Goal: Manage account settings

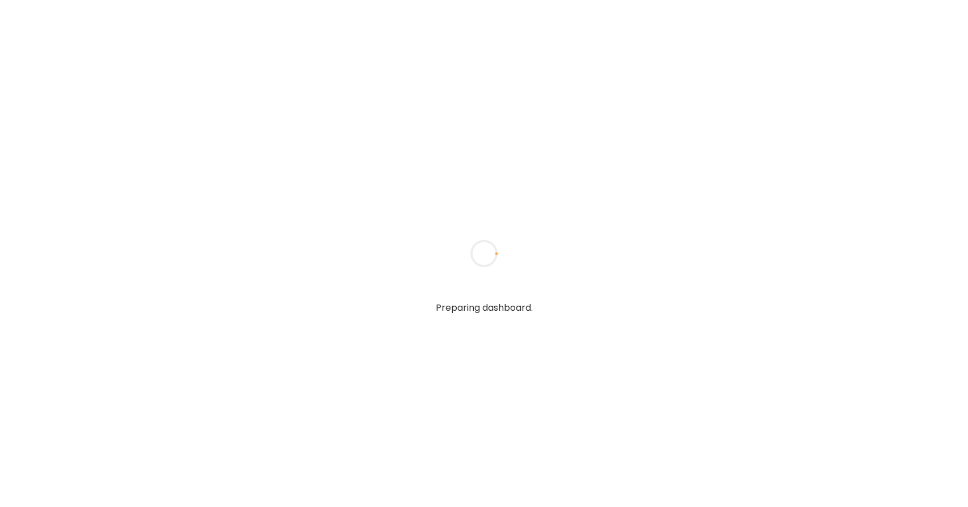
type textarea "**********"
type input "*****"
type input "**********"
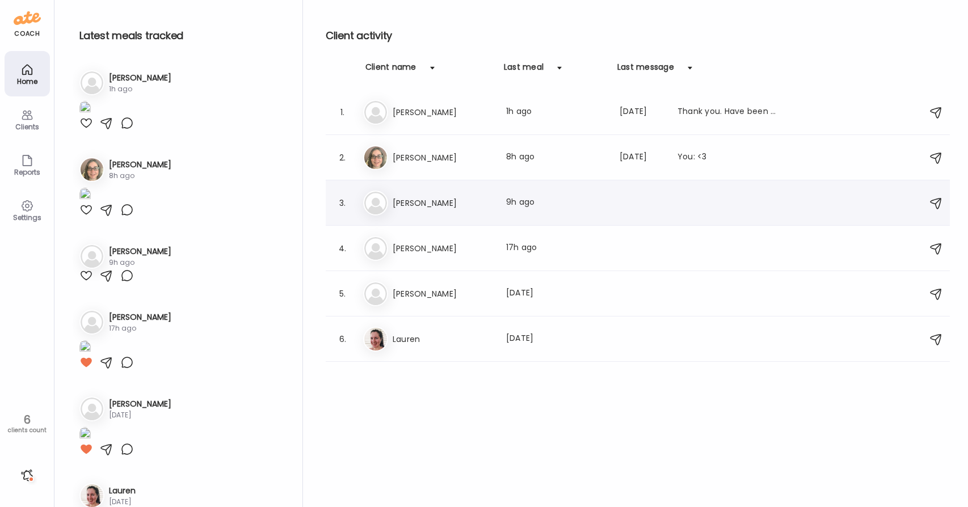
click at [430, 215] on div "3. Pa [PERSON_NAME] meal: 9h ago" at bounding box center [638, 202] width 624 height 45
click at [411, 195] on div "Pa [PERSON_NAME] meal: 9h ago" at bounding box center [639, 203] width 553 height 25
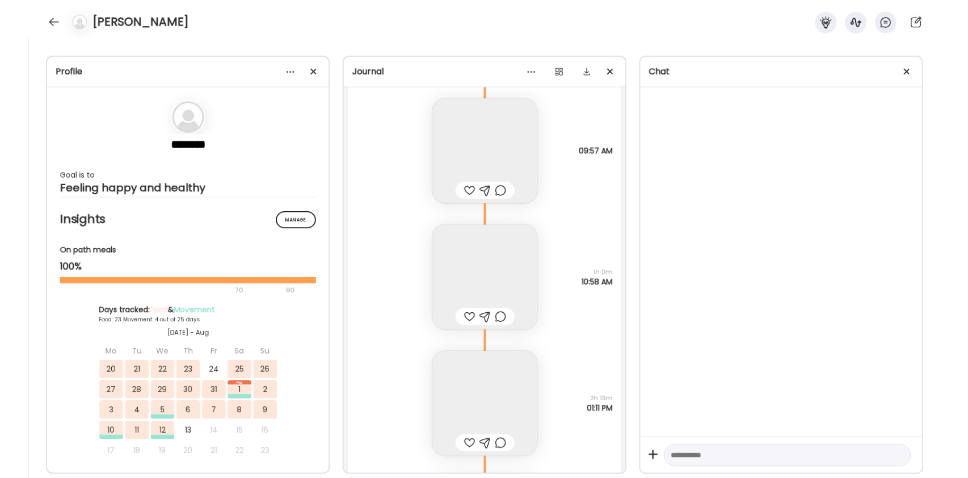
scroll to position [25189, 0]
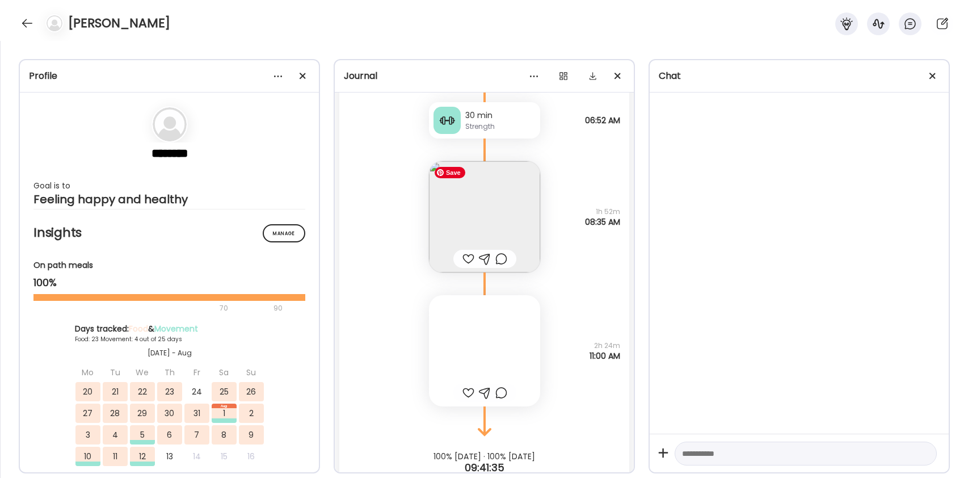
click at [513, 266] on img at bounding box center [484, 216] width 111 height 111
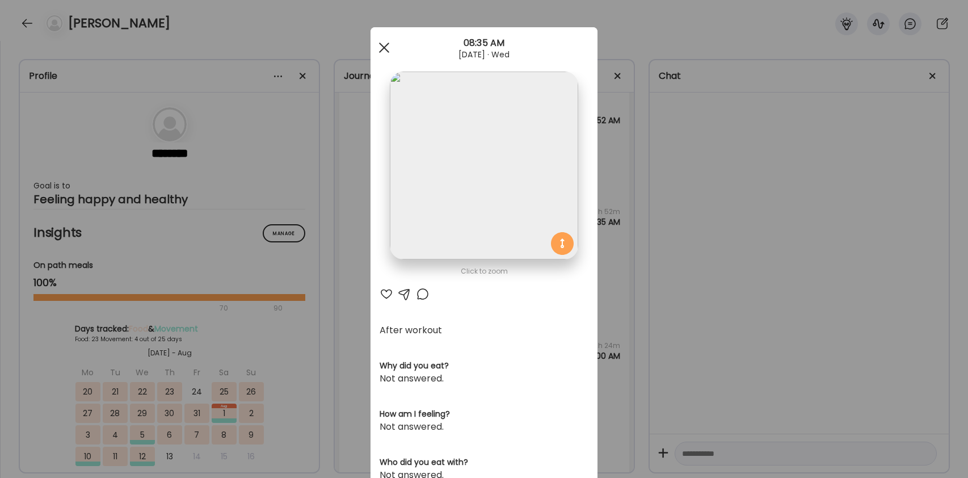
click at [388, 44] on span at bounding box center [384, 48] width 10 height 10
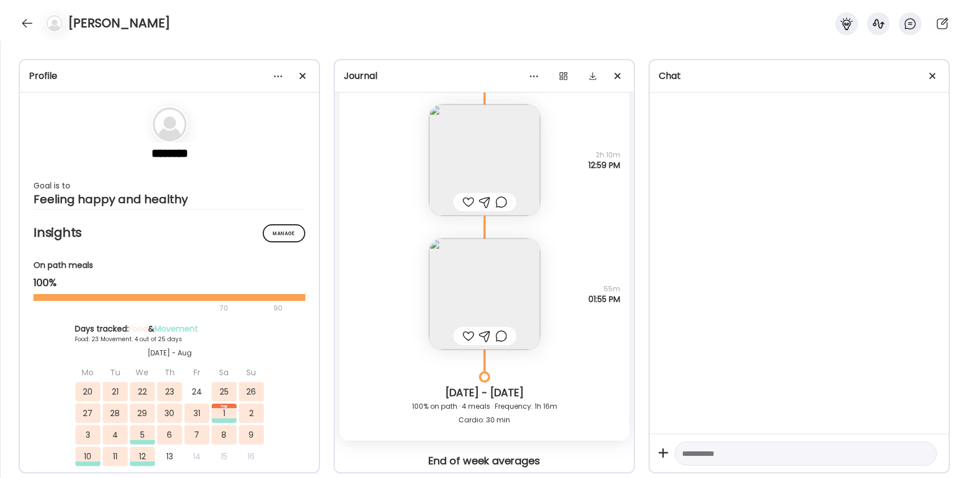
scroll to position [414, 0]
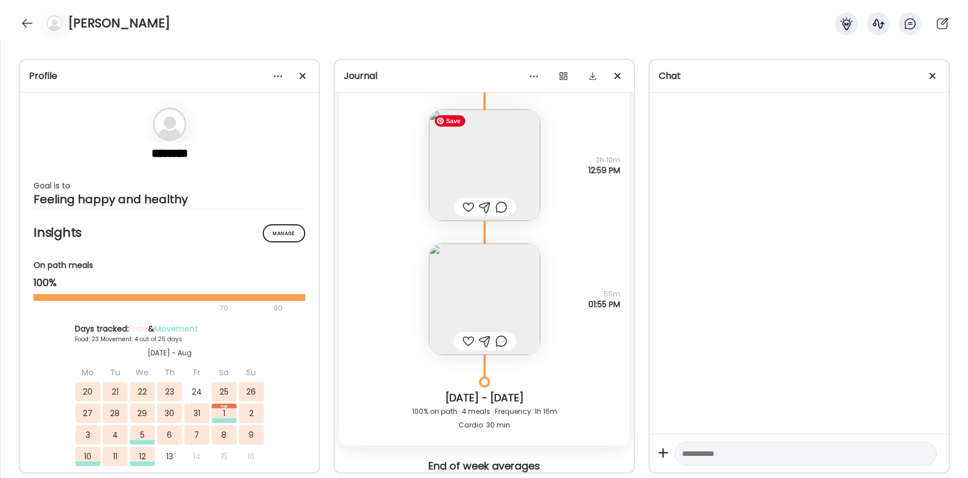
click at [497, 148] on img at bounding box center [484, 165] width 111 height 111
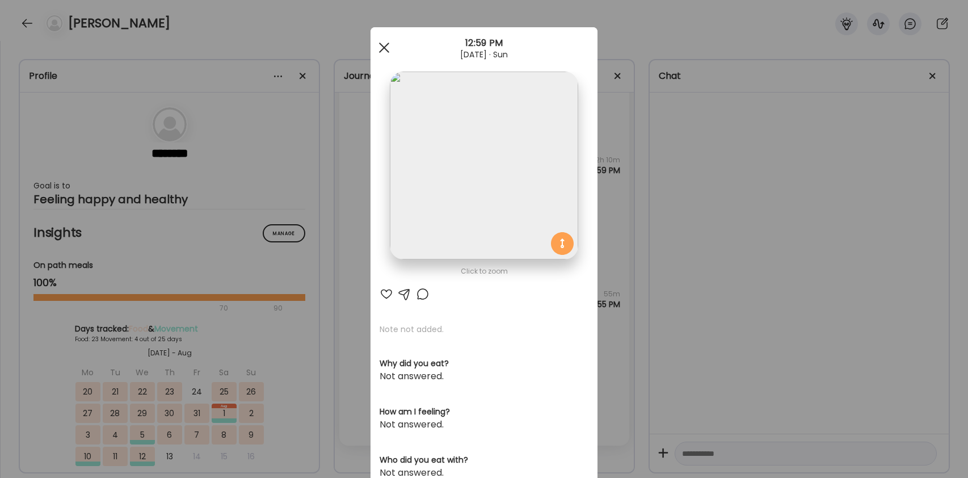
click at [384, 47] on span at bounding box center [384, 48] width 10 height 10
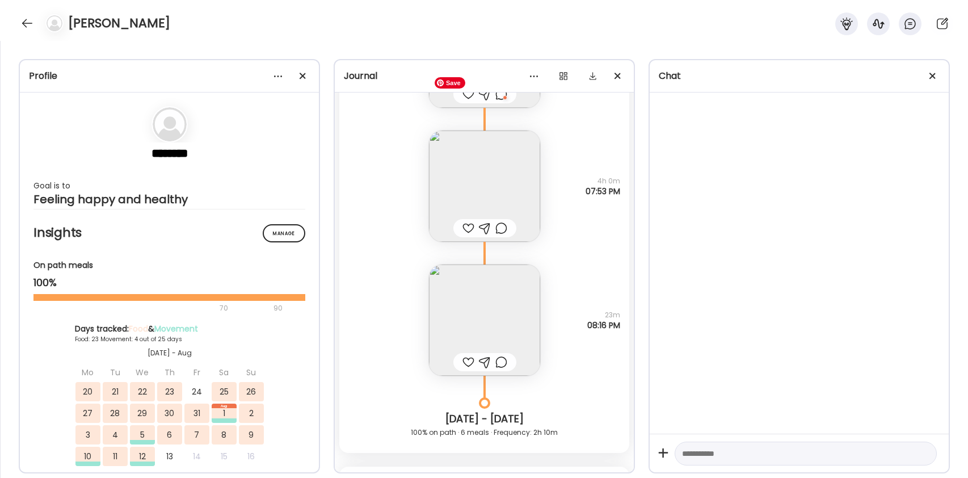
scroll to position [16879, 0]
click at [477, 156] on img at bounding box center [484, 183] width 111 height 111
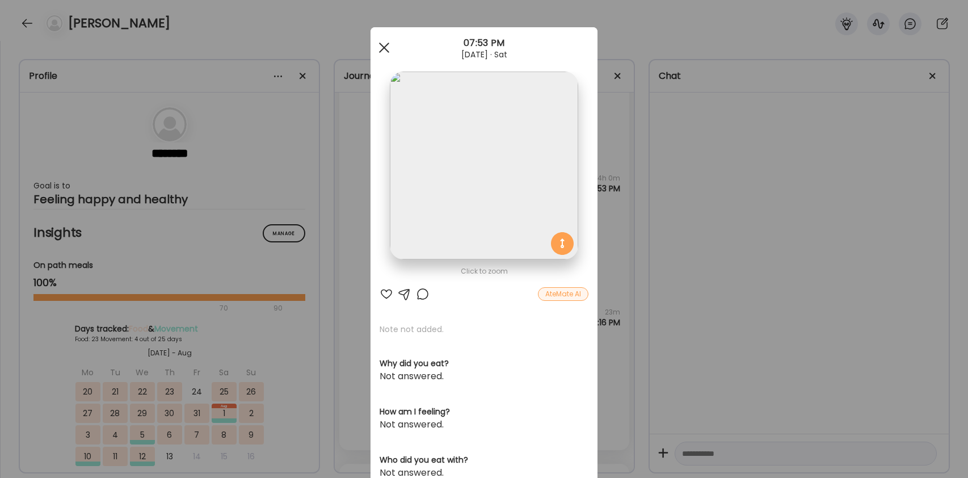
click at [388, 49] on div at bounding box center [384, 47] width 23 height 23
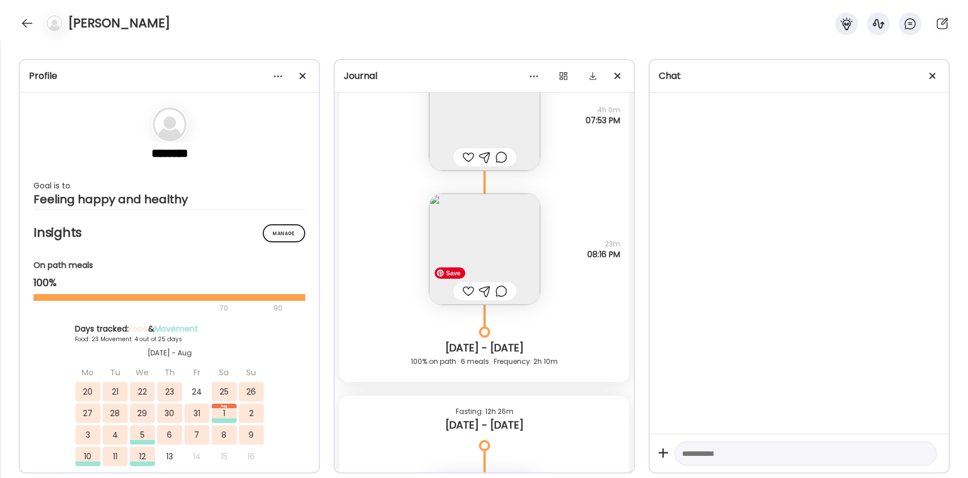
scroll to position [16952, 0]
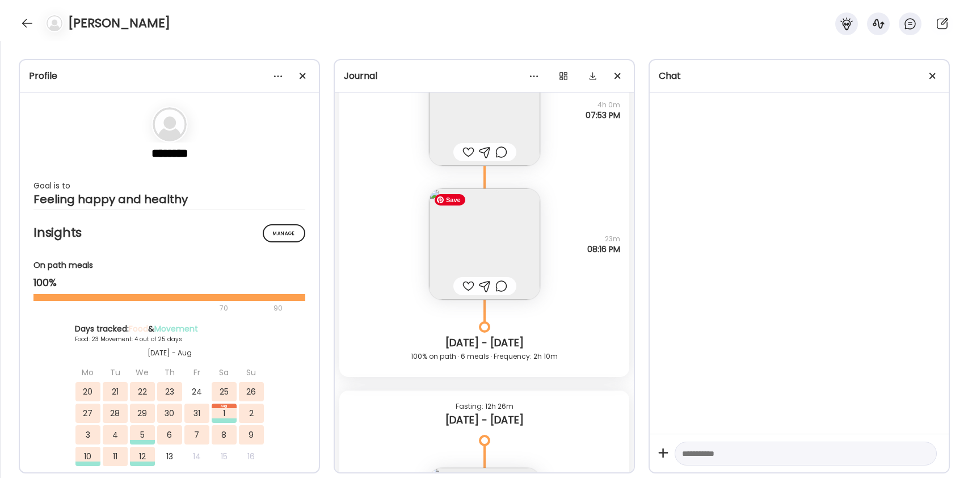
click at [490, 254] on img at bounding box center [484, 243] width 111 height 111
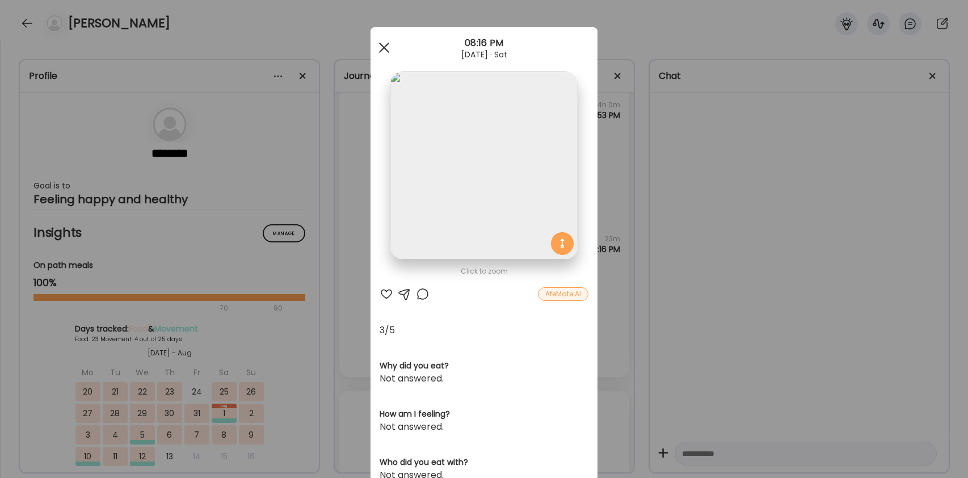
click at [386, 45] on div at bounding box center [384, 47] width 23 height 23
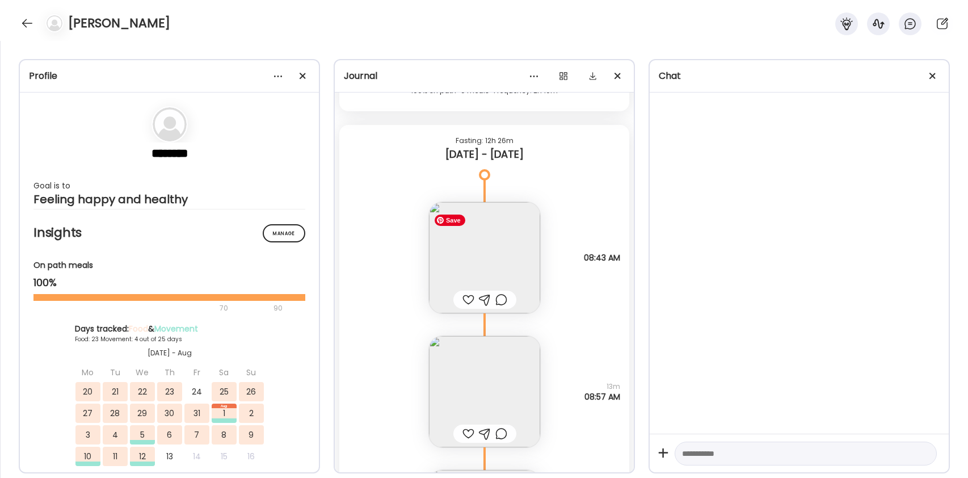
scroll to position [17219, 0]
click at [514, 246] on img at bounding box center [484, 256] width 111 height 111
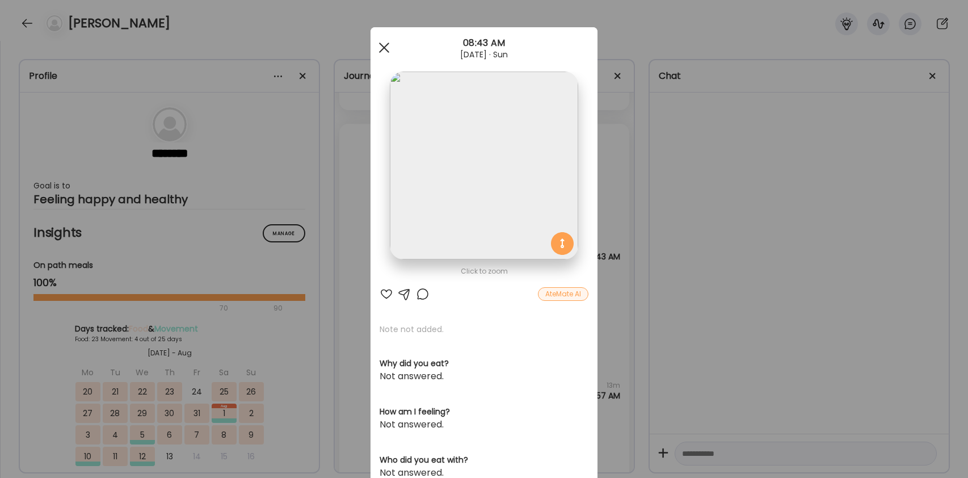
click at [382, 40] on div at bounding box center [384, 47] width 23 height 23
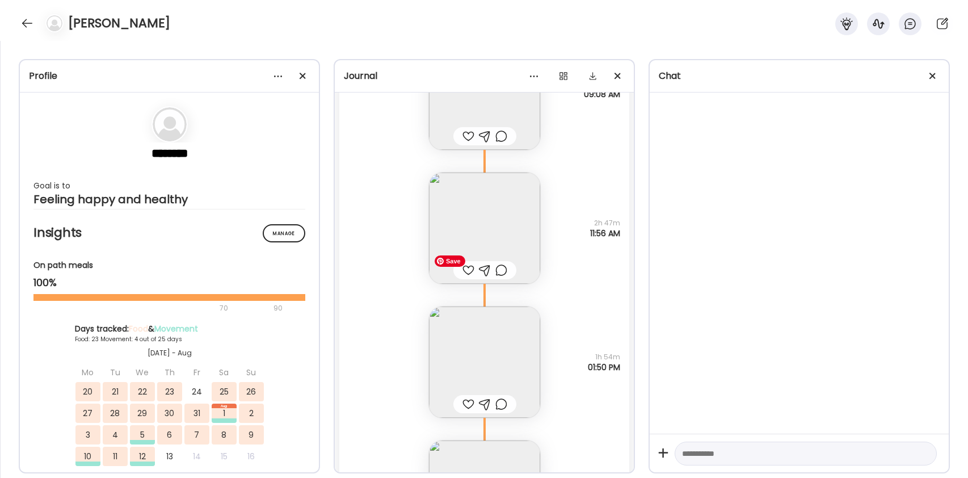
scroll to position [19362, 0]
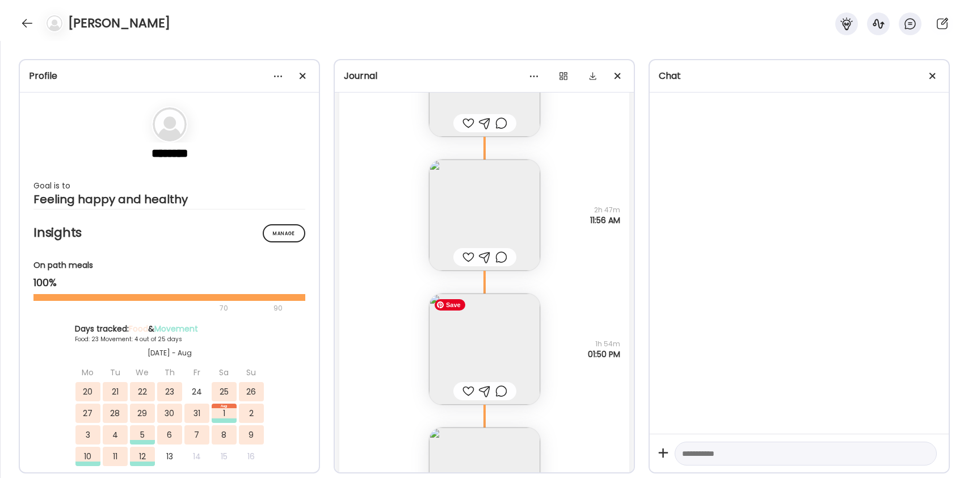
click at [491, 333] on img at bounding box center [484, 348] width 111 height 111
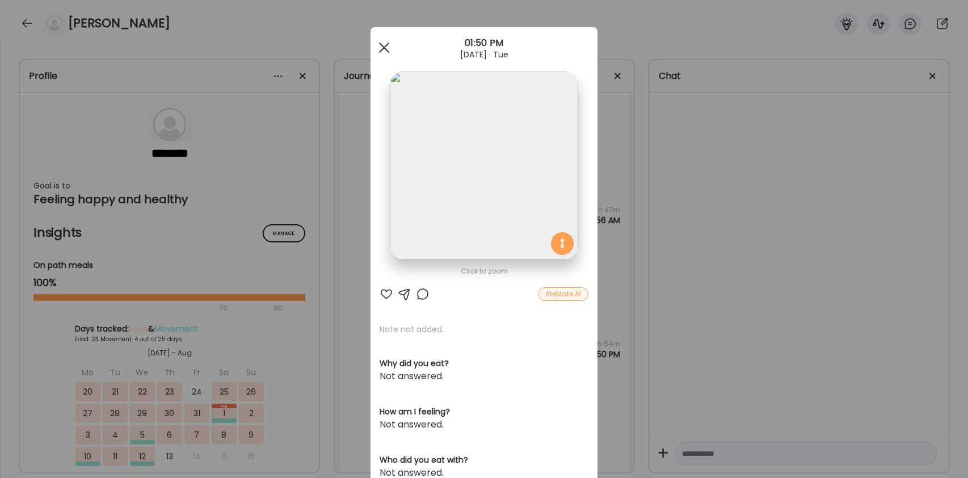
click at [383, 49] on span at bounding box center [384, 48] width 10 height 10
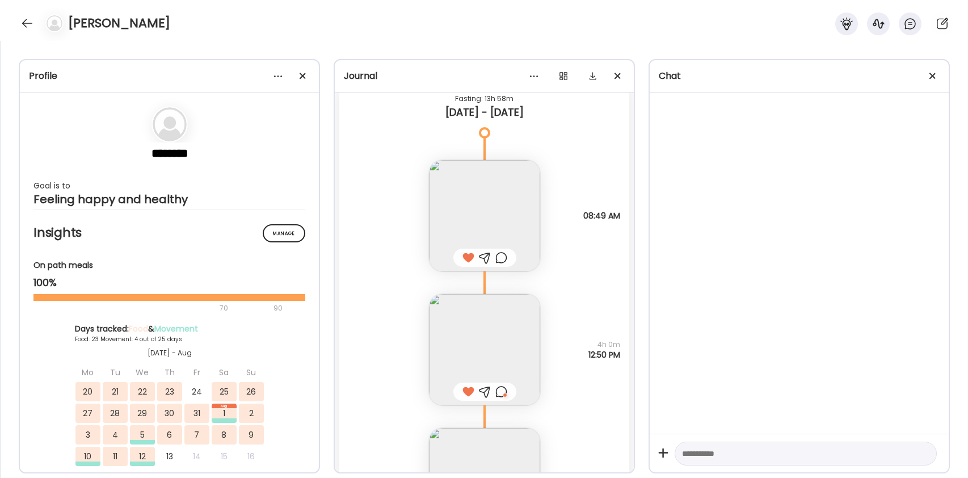
scroll to position [25224, 0]
click at [522, 201] on img at bounding box center [484, 213] width 111 height 111
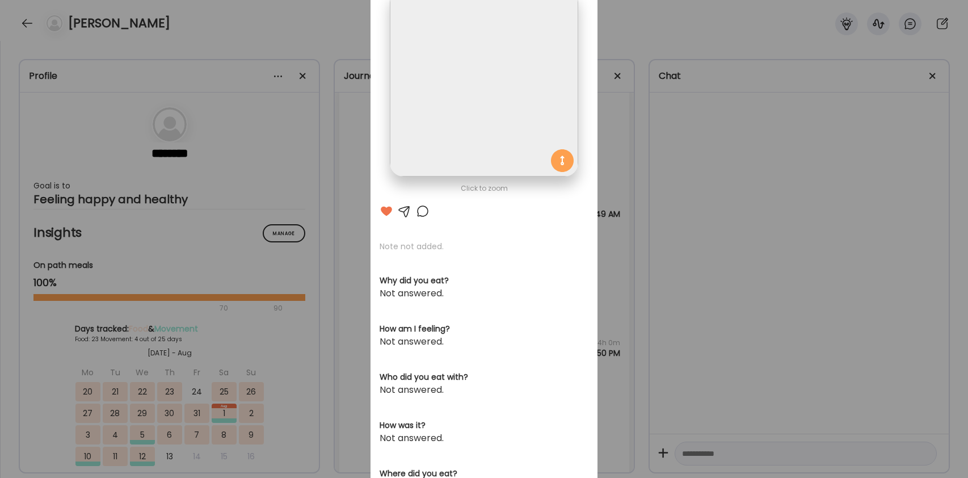
scroll to position [0, 0]
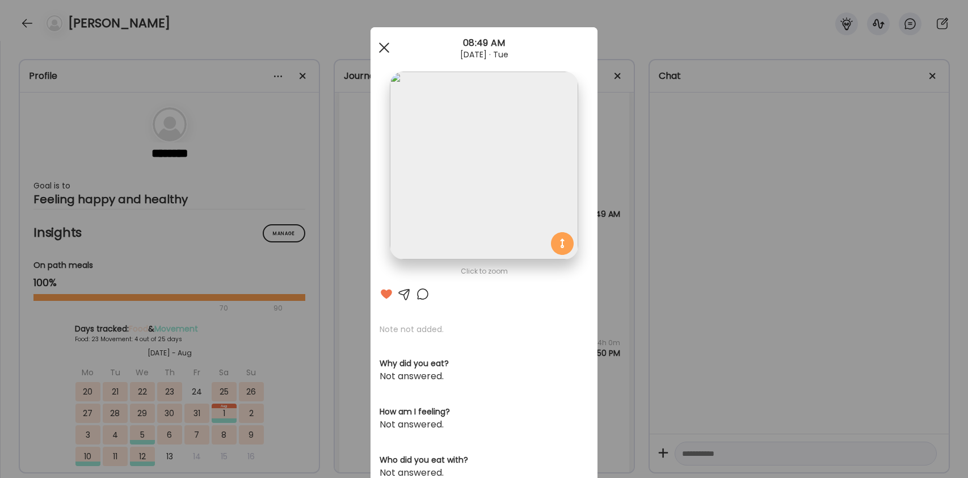
click at [387, 47] on div at bounding box center [384, 47] width 23 height 23
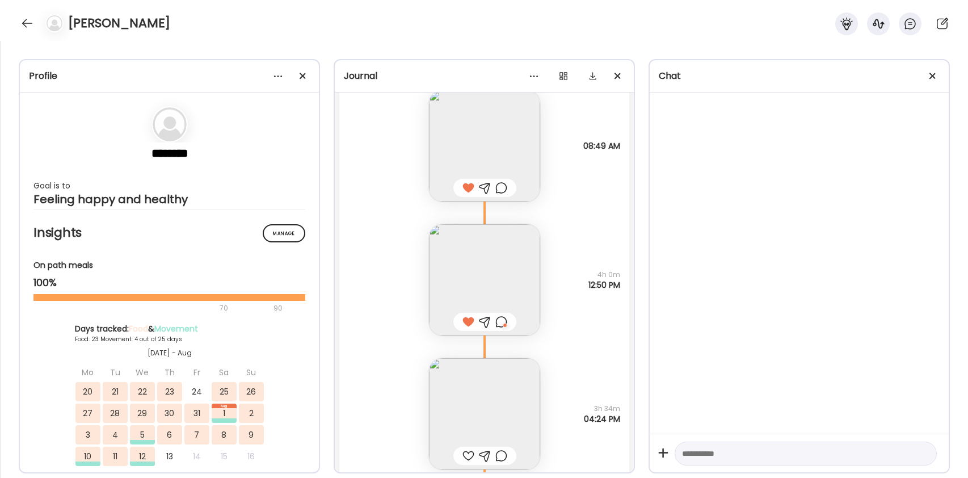
scroll to position [25296, 0]
click at [476, 245] on img at bounding box center [484, 275] width 111 height 111
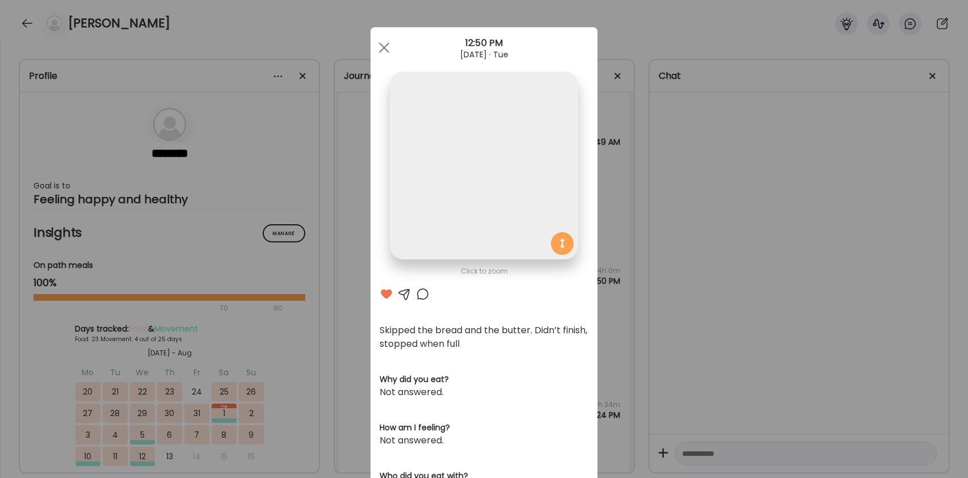
click at [476, 245] on img at bounding box center [484, 165] width 188 height 188
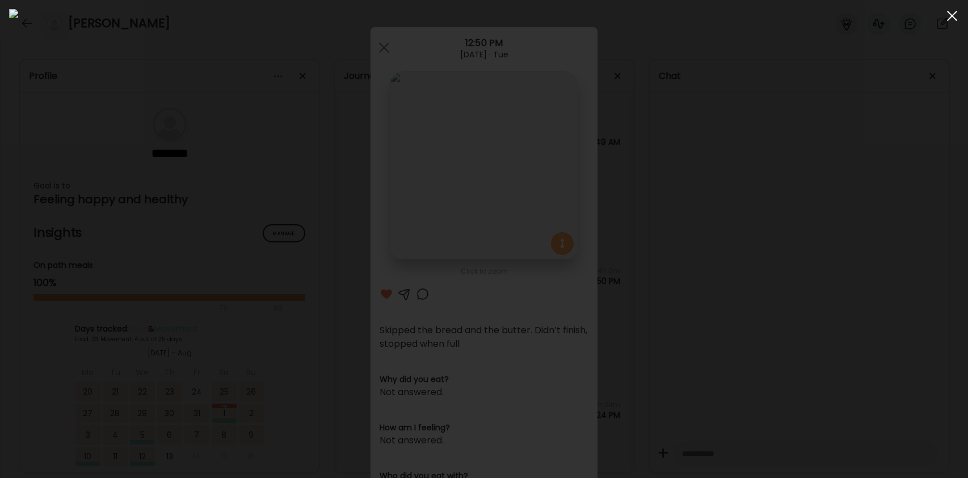
click at [950, 17] on span at bounding box center [952, 16] width 10 height 10
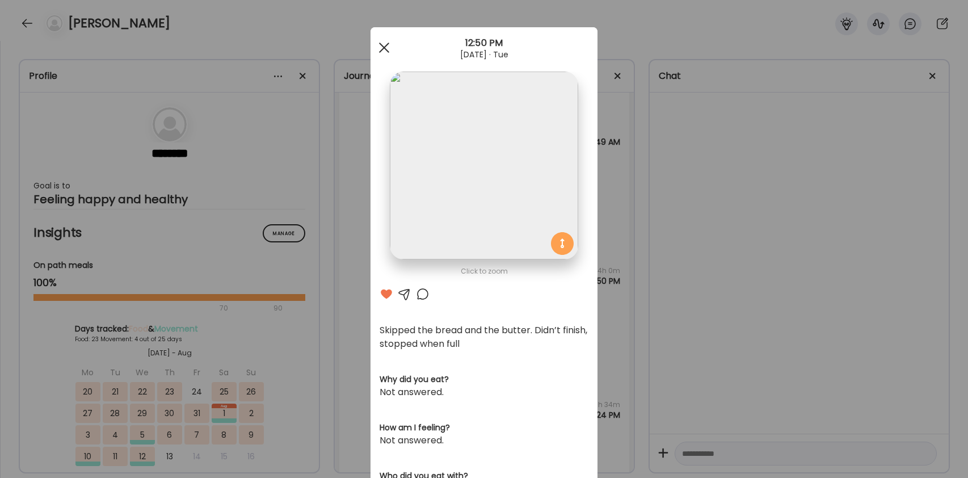
click at [381, 43] on div at bounding box center [384, 47] width 23 height 23
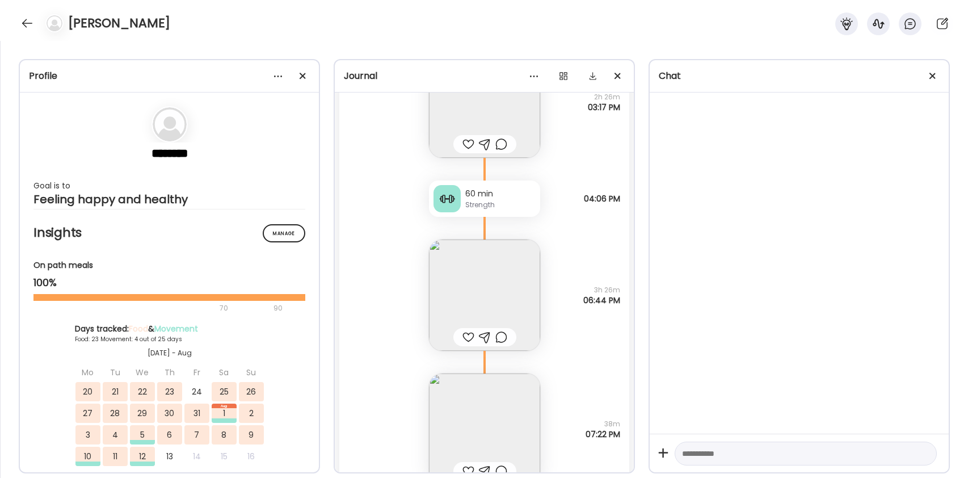
scroll to position [26748, 0]
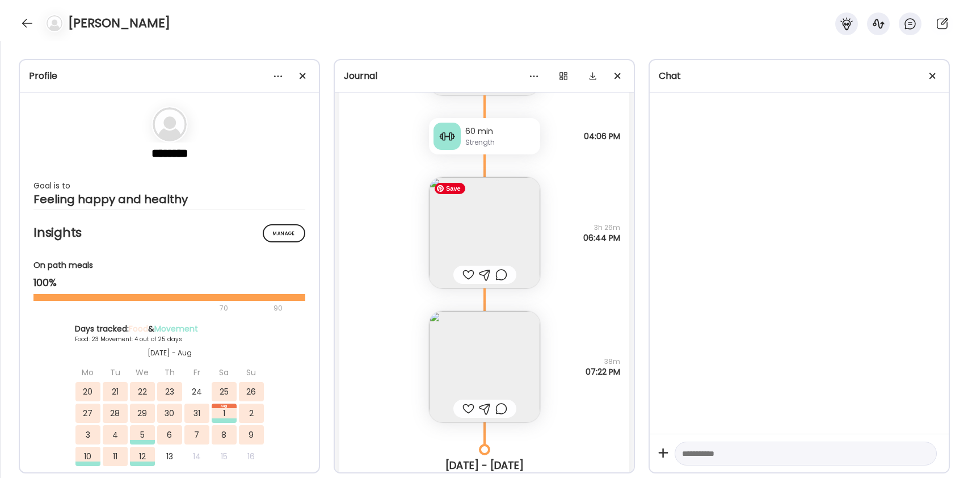
click at [506, 232] on img at bounding box center [484, 232] width 111 height 111
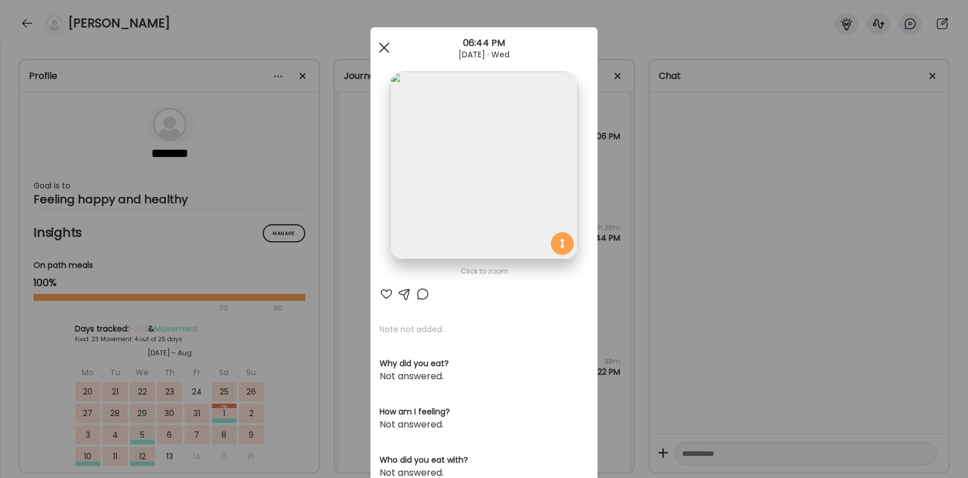
click at [386, 45] on span at bounding box center [384, 48] width 10 height 10
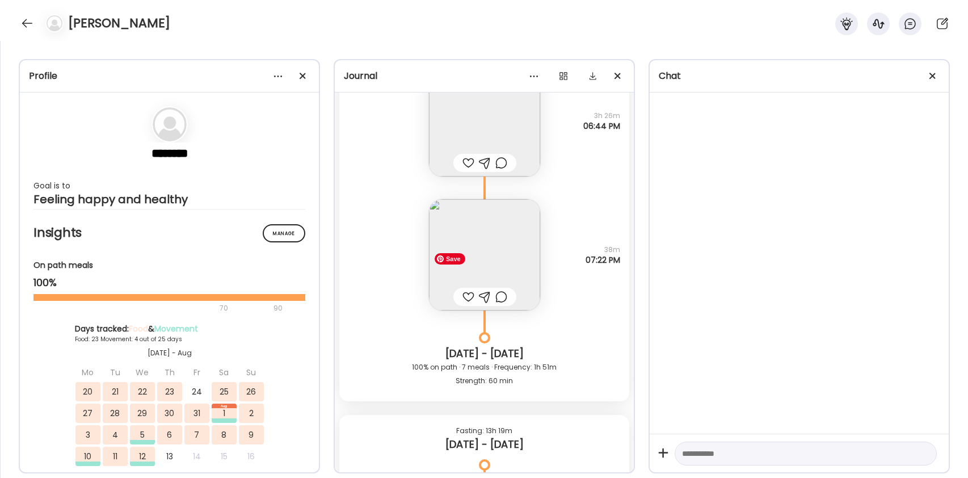
scroll to position [26862, 0]
click at [499, 258] on img at bounding box center [484, 252] width 111 height 111
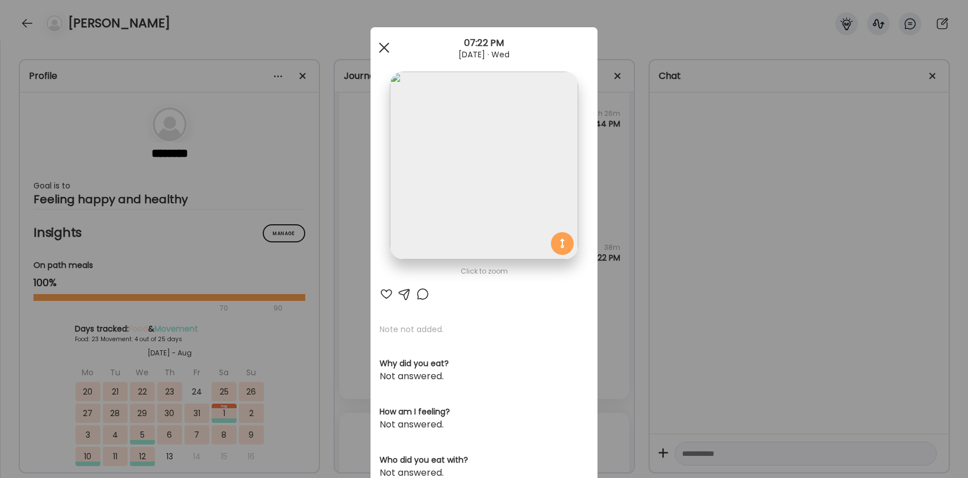
click at [384, 45] on span at bounding box center [384, 48] width 10 height 10
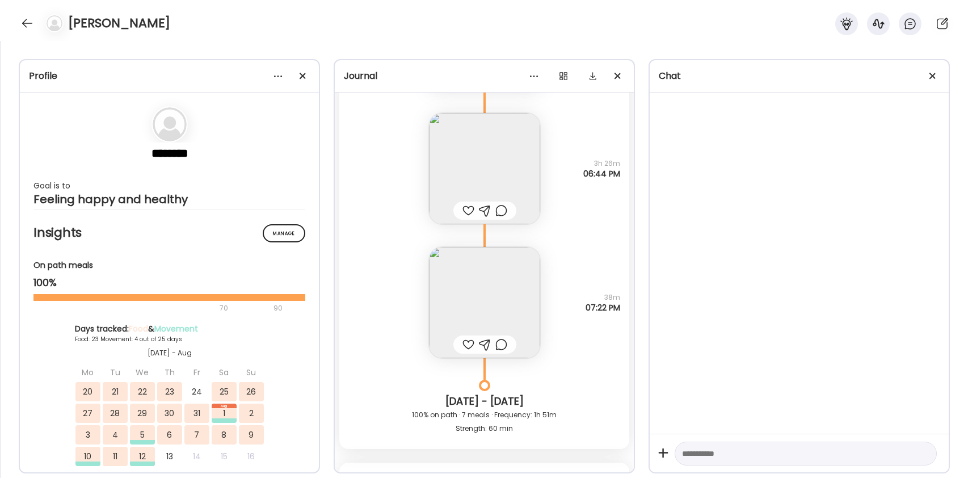
scroll to position [26811, 0]
click at [511, 289] on img at bounding box center [484, 303] width 111 height 111
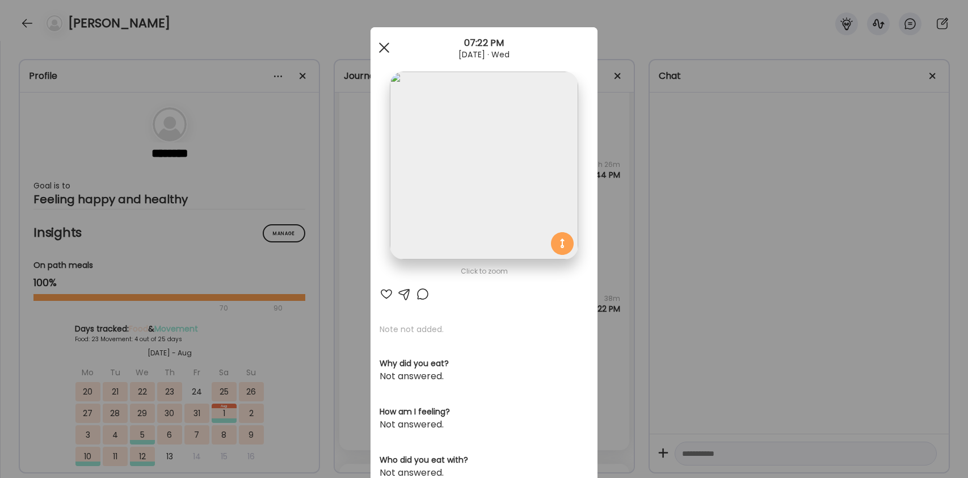
click at [388, 47] on div at bounding box center [384, 47] width 23 height 23
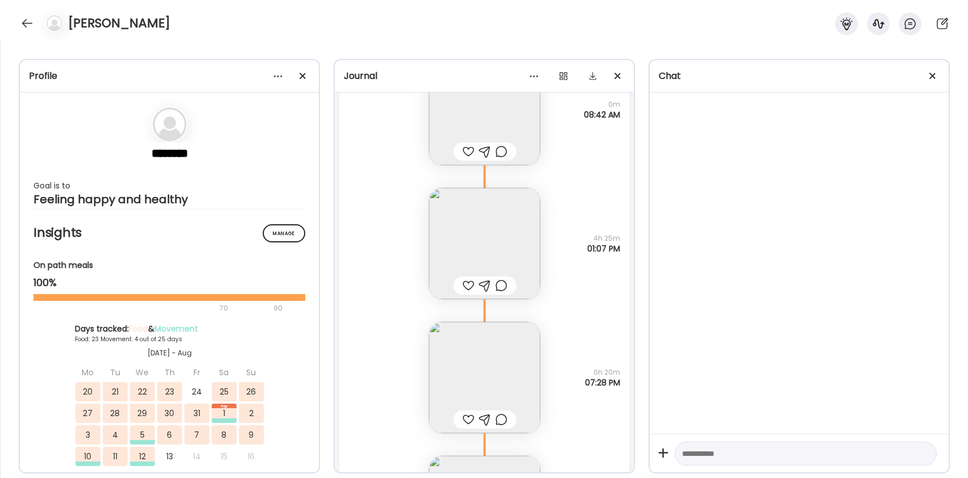
scroll to position [27438, 0]
click at [504, 271] on div at bounding box center [484, 280] width 63 height 18
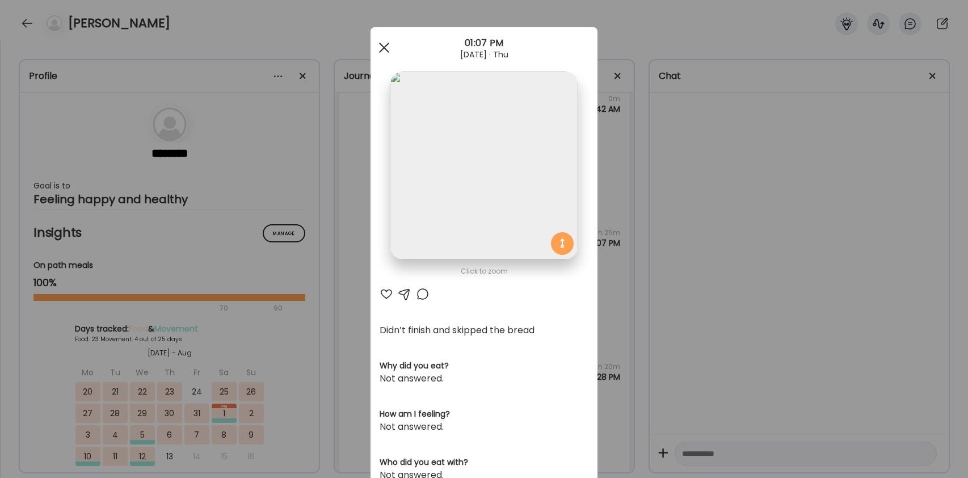
click at [388, 47] on div at bounding box center [384, 47] width 23 height 23
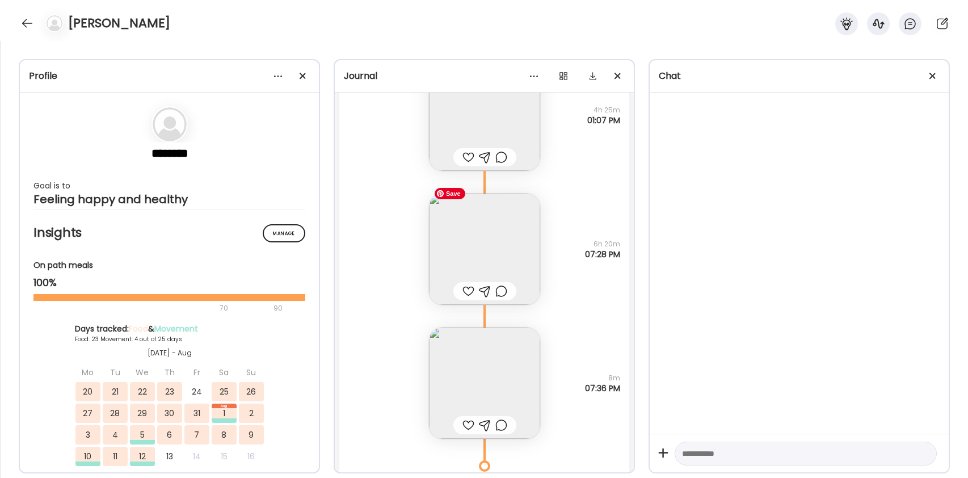
scroll to position [27573, 0]
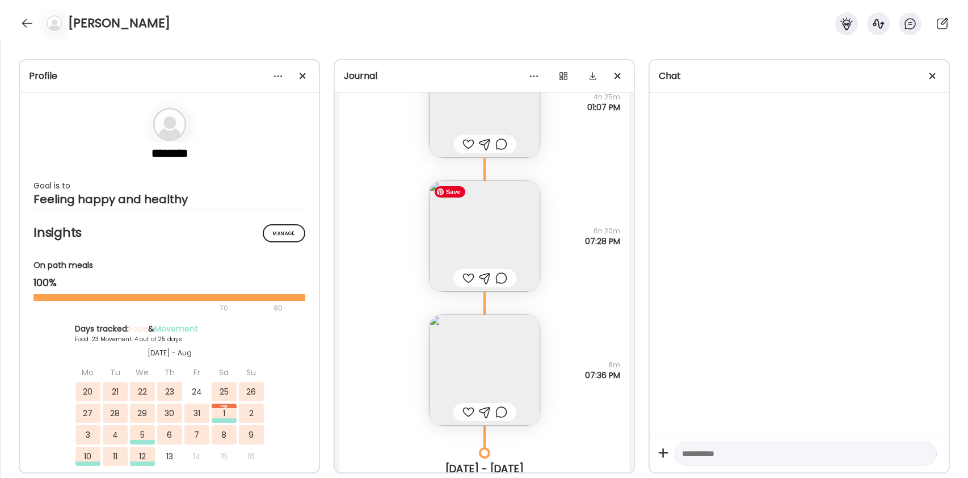
click at [516, 246] on img at bounding box center [484, 235] width 111 height 111
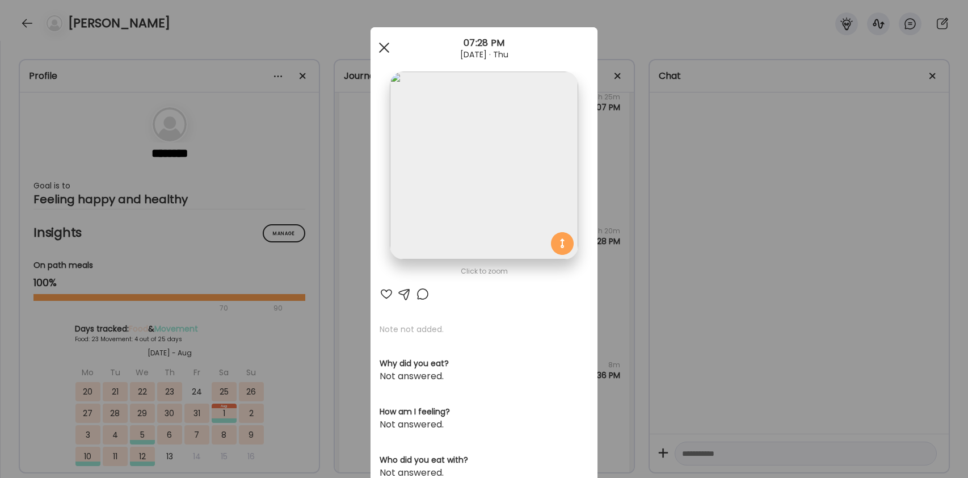
click at [386, 41] on div at bounding box center [384, 47] width 23 height 23
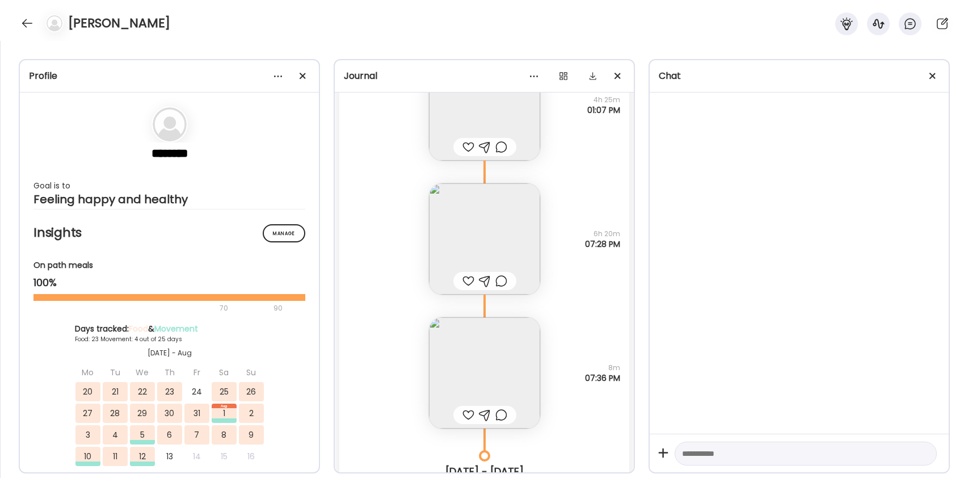
scroll to position [27550, 0]
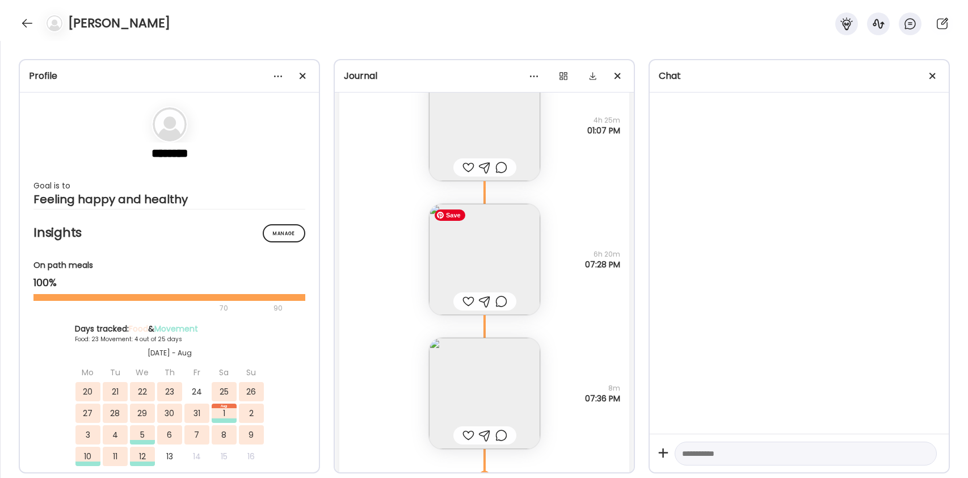
click at [489, 259] on img at bounding box center [484, 259] width 111 height 111
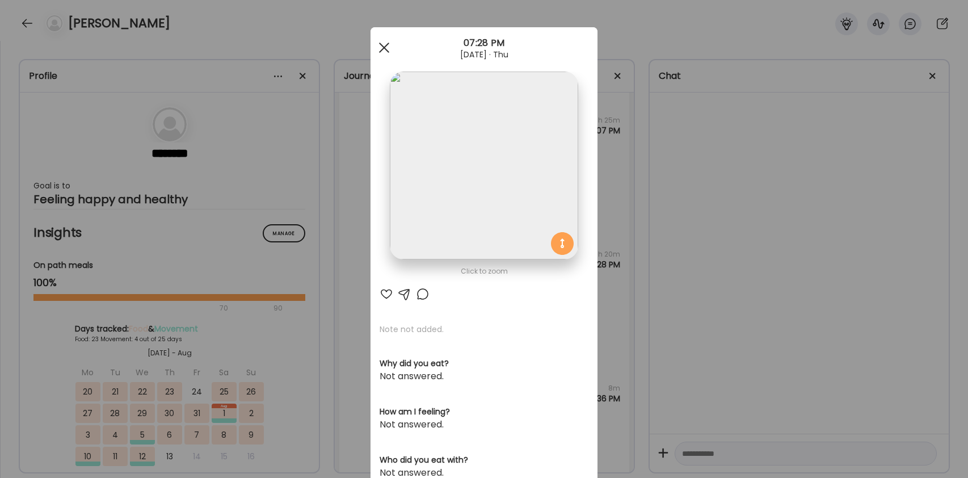
click at [387, 45] on span at bounding box center [384, 48] width 10 height 10
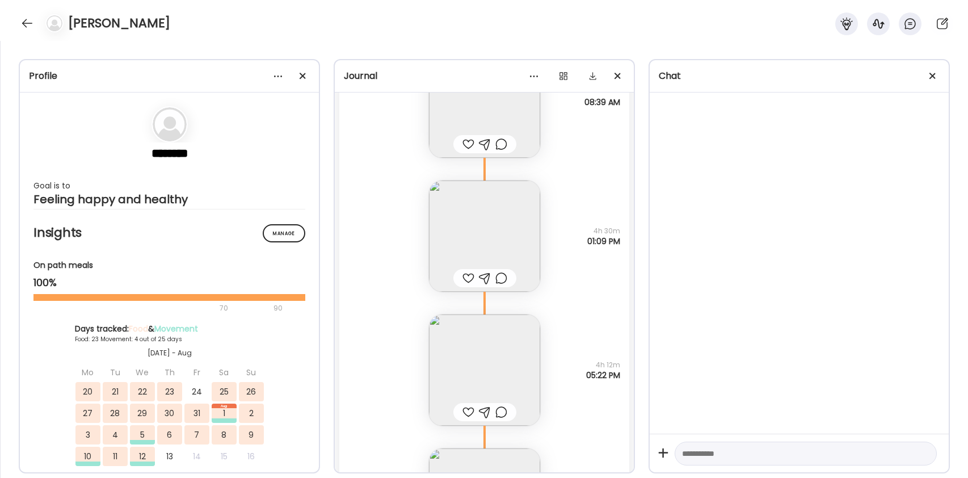
scroll to position [28128, 0]
click at [525, 241] on img at bounding box center [484, 228] width 111 height 111
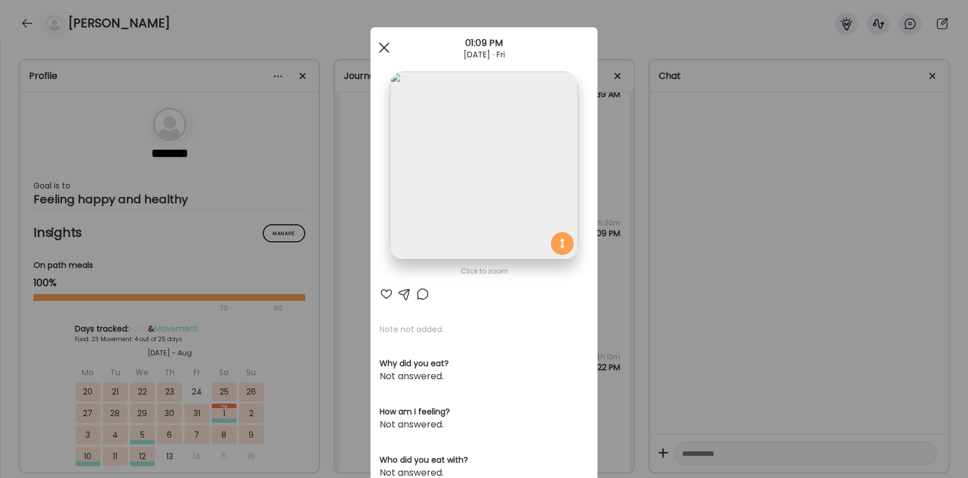
click at [383, 49] on span at bounding box center [384, 48] width 10 height 10
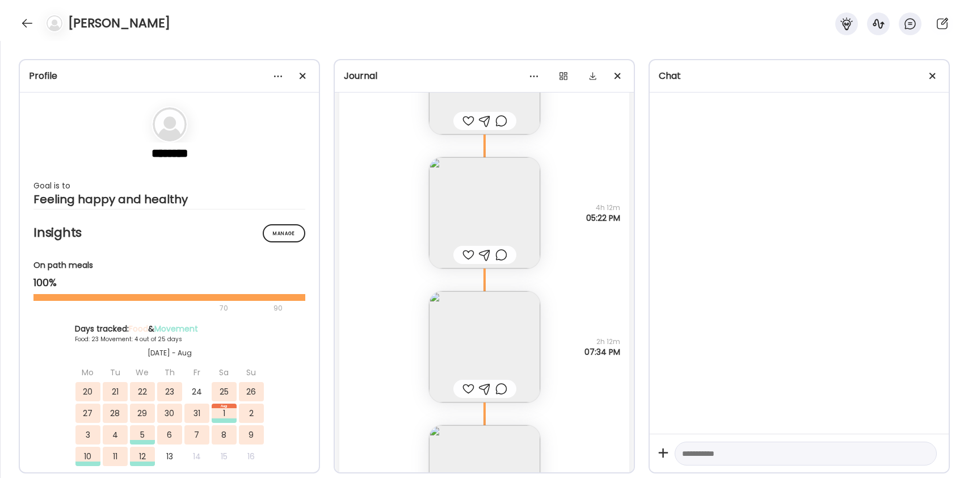
scroll to position [28279, 0]
click at [473, 344] on img at bounding box center [484, 345] width 111 height 111
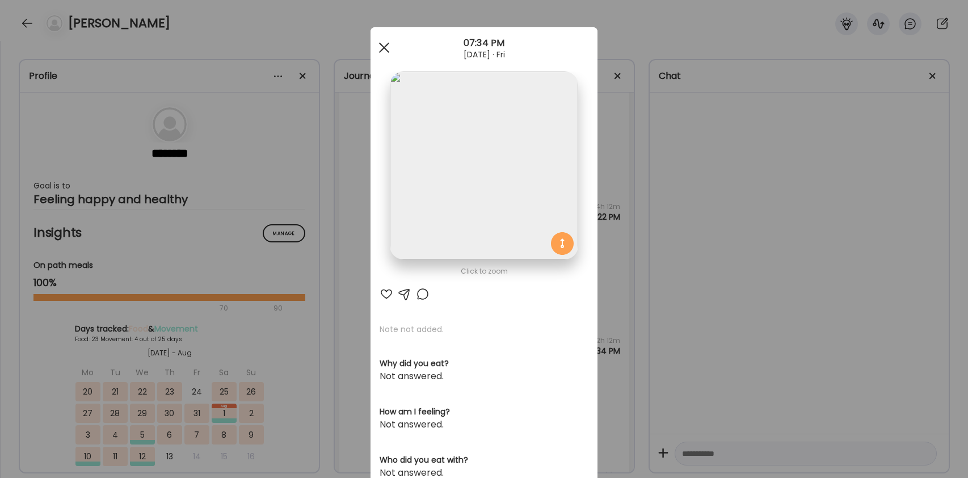
click at [384, 43] on div at bounding box center [384, 47] width 23 height 23
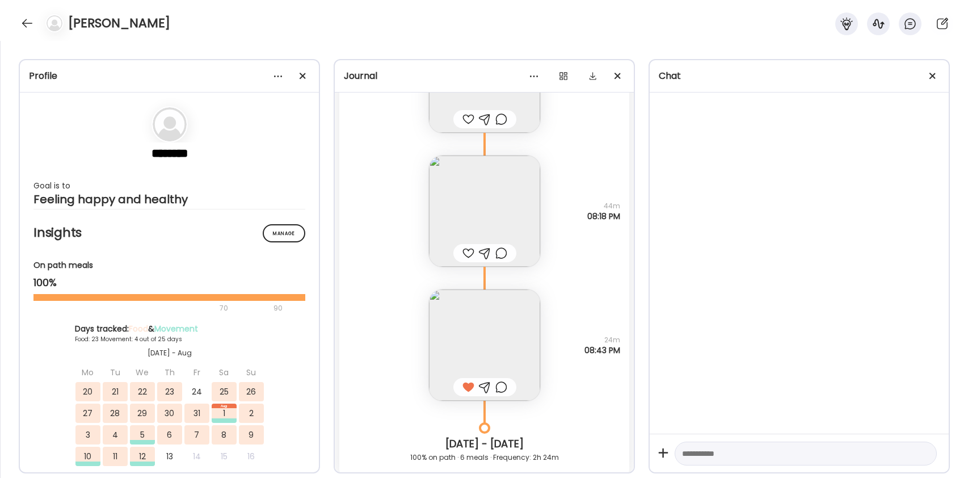
scroll to position [28532, 0]
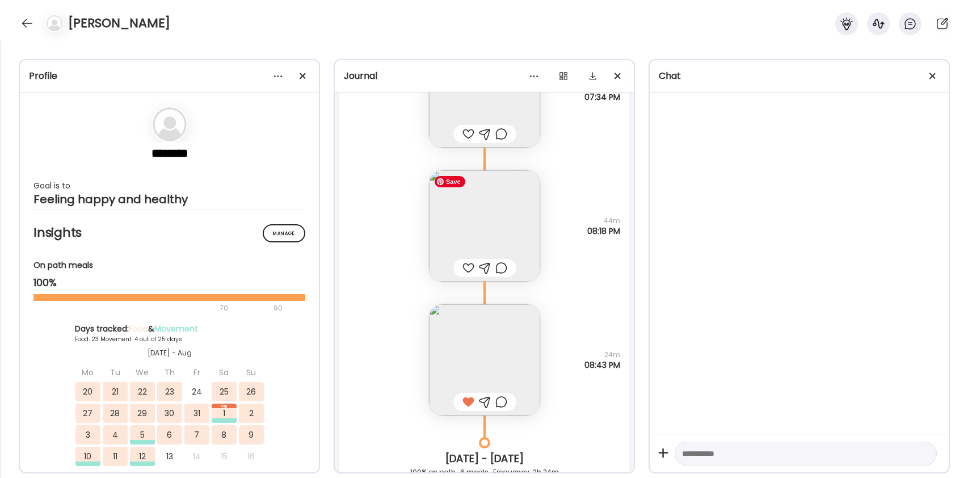
click at [515, 248] on img at bounding box center [484, 225] width 111 height 111
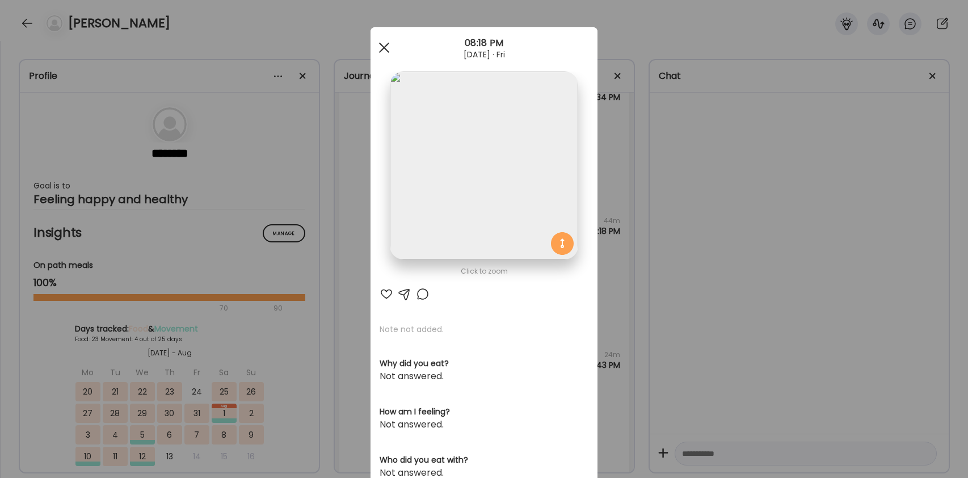
click at [384, 45] on div at bounding box center [384, 47] width 23 height 23
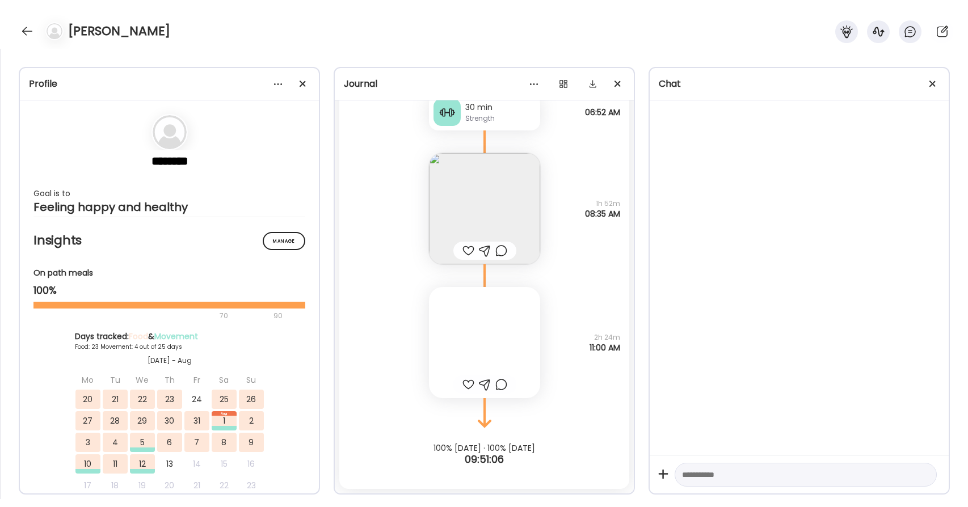
scroll to position [33099, 0]
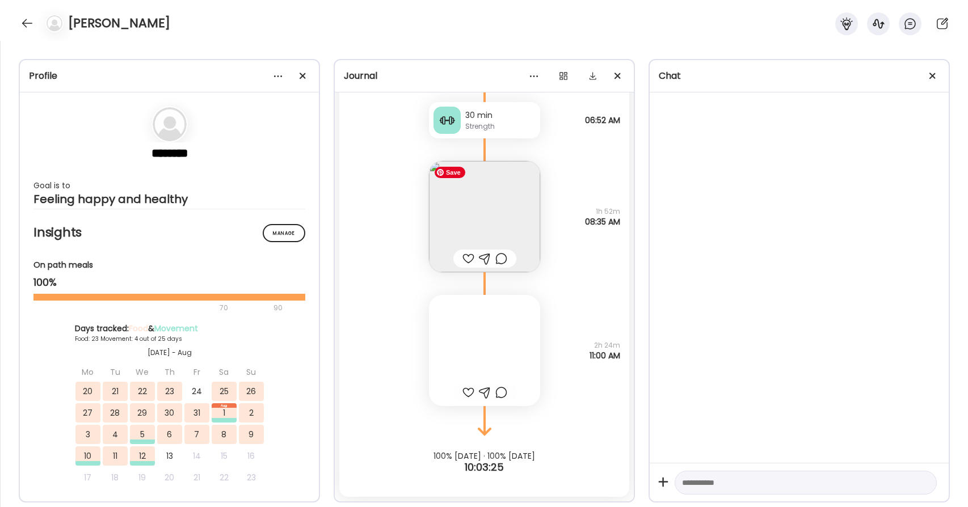
click at [479, 309] on div at bounding box center [484, 350] width 111 height 111
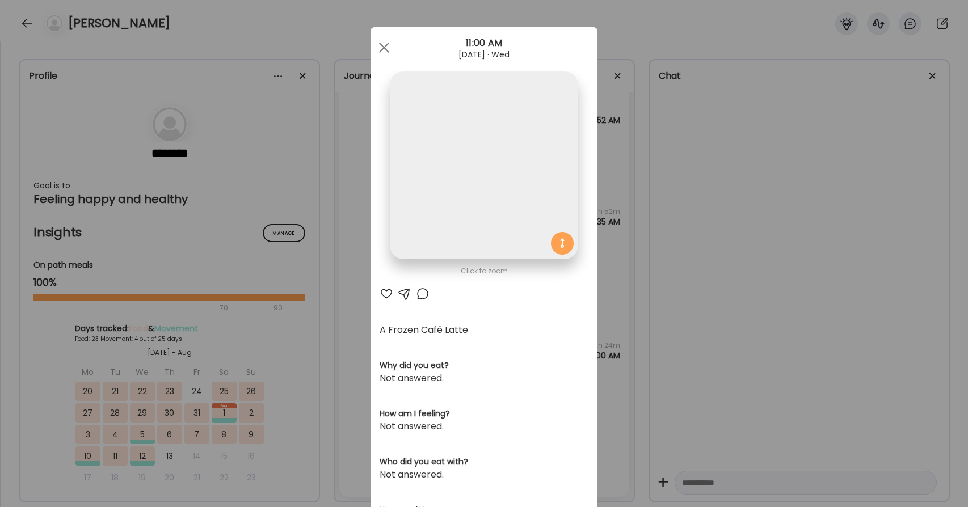
click at [386, 296] on div at bounding box center [387, 294] width 14 height 14
click at [384, 46] on span at bounding box center [384, 48] width 10 height 10
